Goal: Navigation & Orientation: Find specific page/section

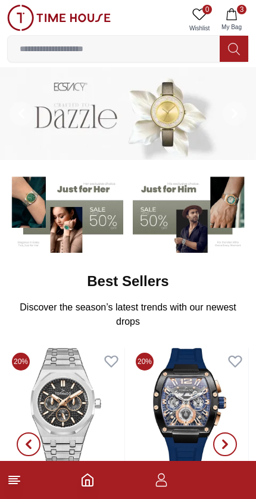
click at [159, 59] on input at bounding box center [114, 49] width 212 height 24
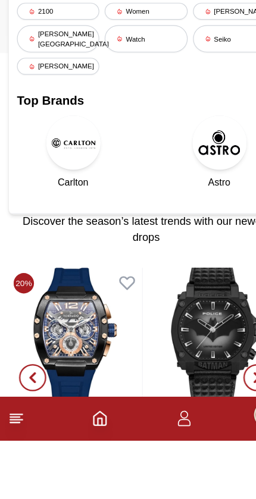
click at [147, 267] on div "Best Sellers Discover the season’s latest trends with our newest drops View All" at bounding box center [128, 300] width 232 height 67
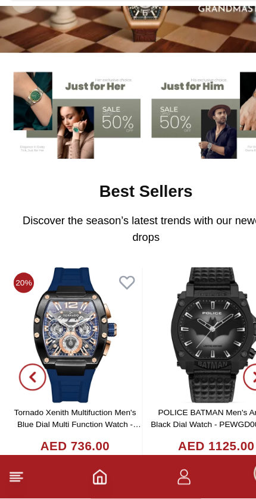
click at [73, 311] on img at bounding box center [65, 355] width 117 height 119
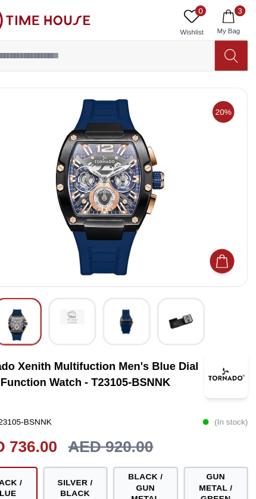
click at [55, 198] on img at bounding box center [127, 164] width 221 height 154
click at [40, 198] on img at bounding box center [127, 164] width 221 height 154
click at [48, 209] on img at bounding box center [127, 164] width 221 height 154
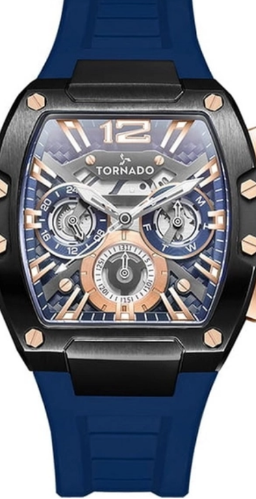
click at [17, 87] on img at bounding box center [127, 164] width 221 height 154
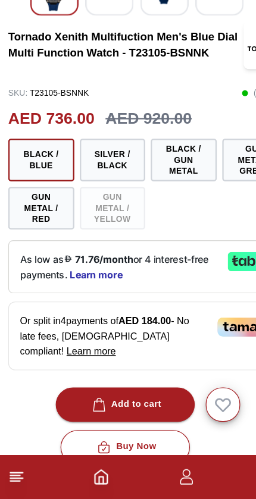
click at [12, 472] on icon at bounding box center [14, 479] width 14 height 14
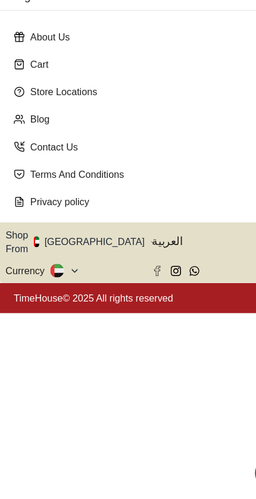
scroll to position [222, 0]
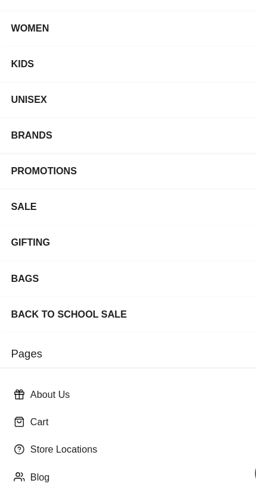
click at [21, 112] on div "KIDS" at bounding box center [117, 122] width 215 height 21
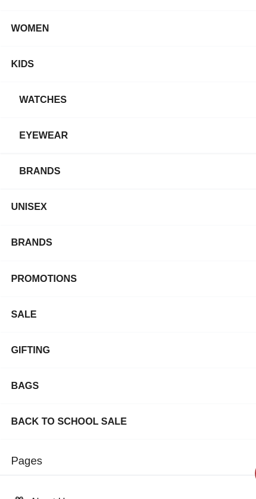
click at [32, 143] on div "WATCHES" at bounding box center [121, 153] width 208 height 21
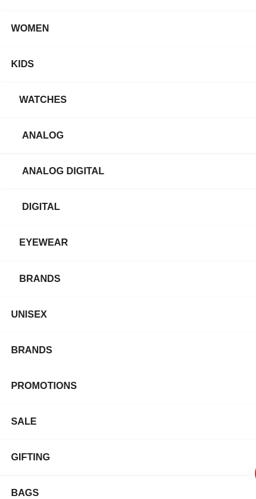
click at [41, 204] on div "Analog Digital" at bounding box center [132, 214] width 227 height 21
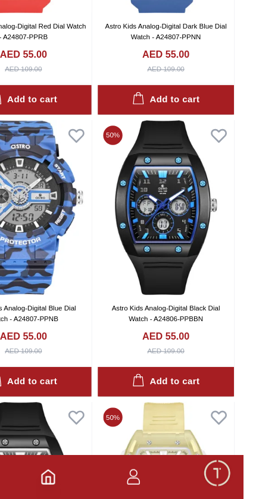
scroll to position [195, 0]
